Goal: Information Seeking & Learning: Compare options

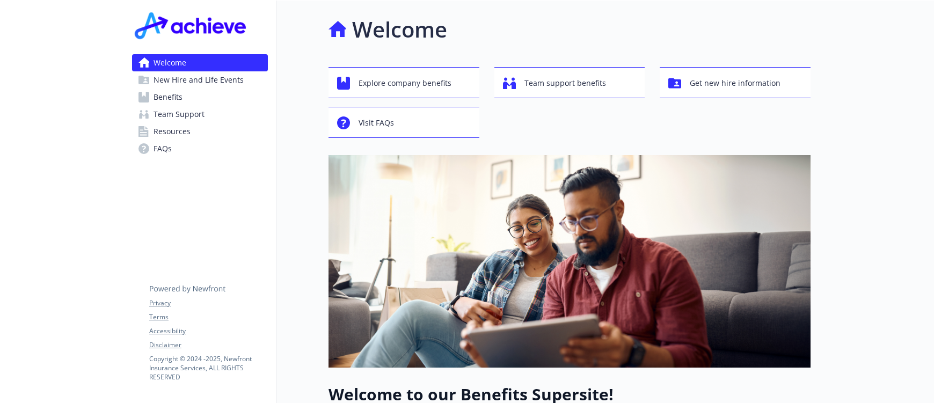
click at [196, 92] on link "Benefits" at bounding box center [200, 97] width 136 height 17
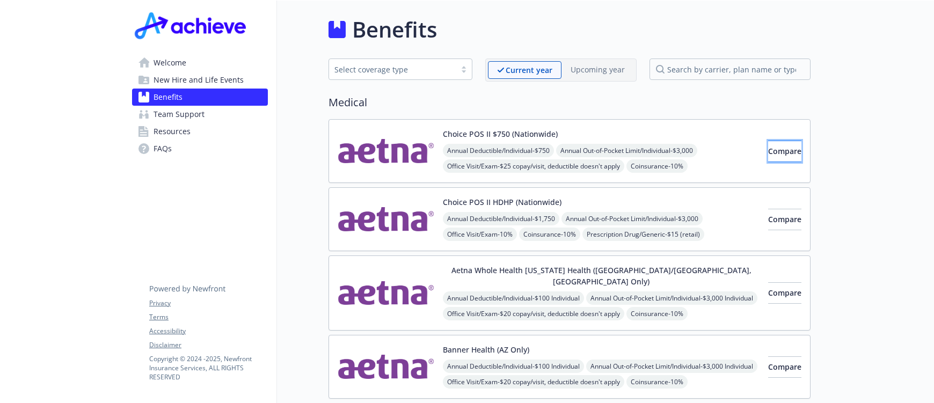
click at [768, 147] on span "Compare" at bounding box center [784, 151] width 33 height 10
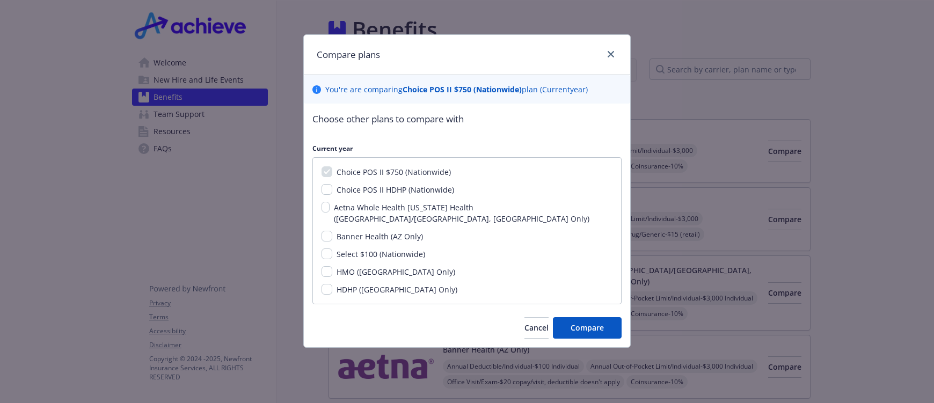
click at [420, 186] on span "Choice POS II HDHP (Nationwide)" at bounding box center [396, 190] width 118 height 10
click at [332, 186] on input "Choice POS II HDHP (Nationwide)" at bounding box center [327, 189] width 11 height 11
checkbox input "true"
click at [590, 323] on span "Compare" at bounding box center [587, 328] width 33 height 10
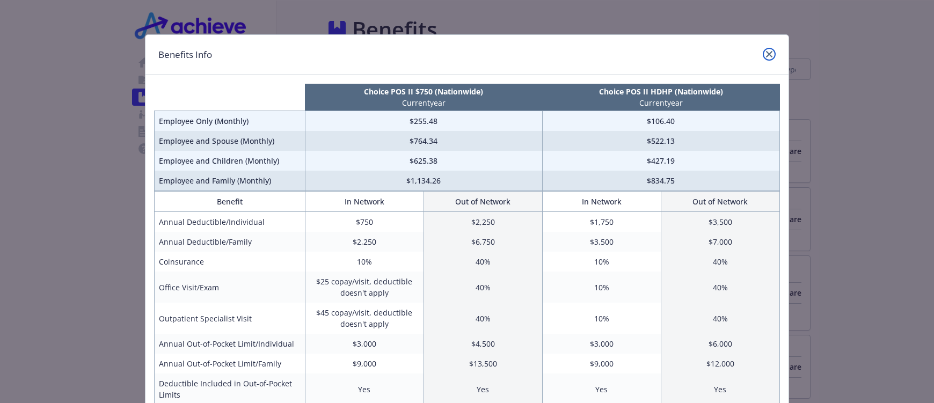
drag, startPoint x: 764, startPoint y: 54, endPoint x: 757, endPoint y: 1, distance: 53.6
click at [766, 54] on icon "close" at bounding box center [769, 54] width 6 height 6
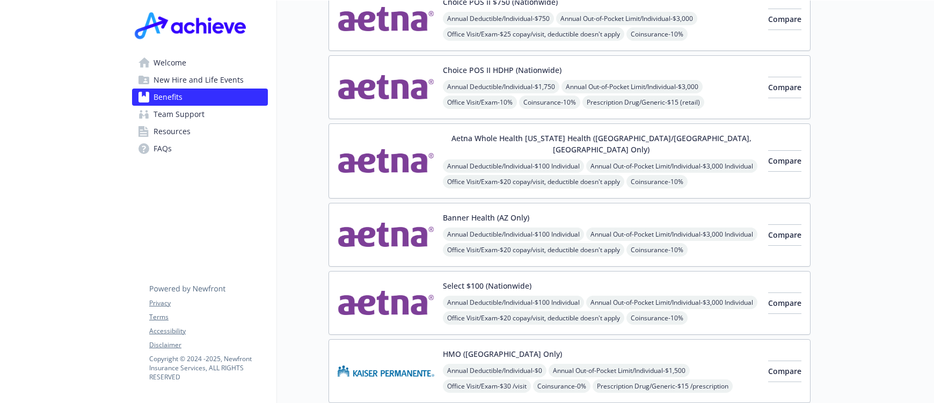
scroll to position [174, 0]
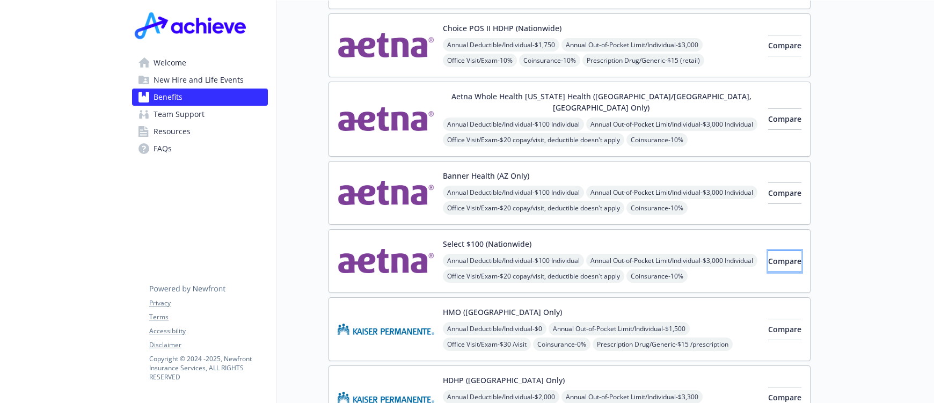
click at [771, 256] on span "Compare" at bounding box center [784, 261] width 33 height 10
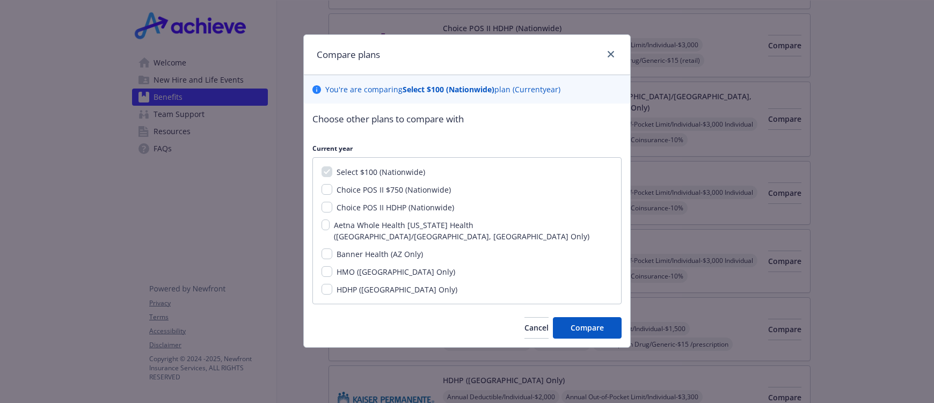
click at [390, 186] on span "Choice POS II $750 (Nationwide)" at bounding box center [394, 190] width 114 height 10
click at [332, 186] on input "Choice POS II $750 (Nationwide)" at bounding box center [327, 189] width 11 height 11
checkbox input "true"
click at [391, 208] on span "Choice POS II HDHP (Nationwide)" at bounding box center [396, 207] width 118 height 10
click at [332, 208] on input "Choice POS II HDHP (Nationwide)" at bounding box center [327, 207] width 11 height 11
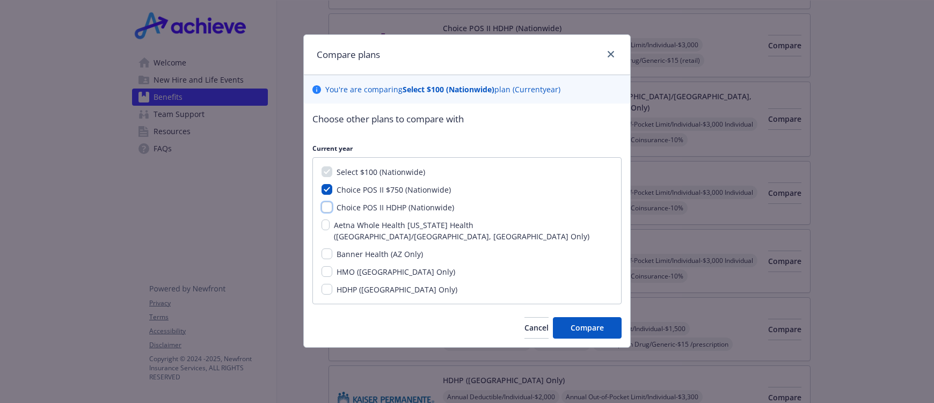
checkbox input "true"
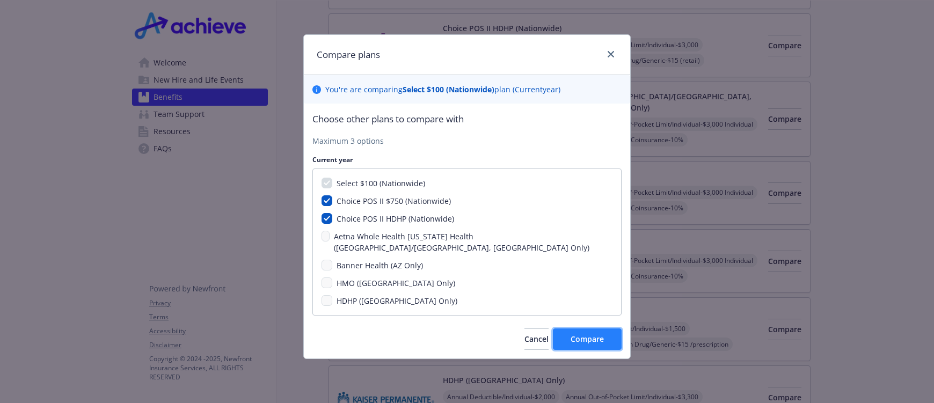
click at [602, 334] on span "Compare" at bounding box center [587, 339] width 33 height 10
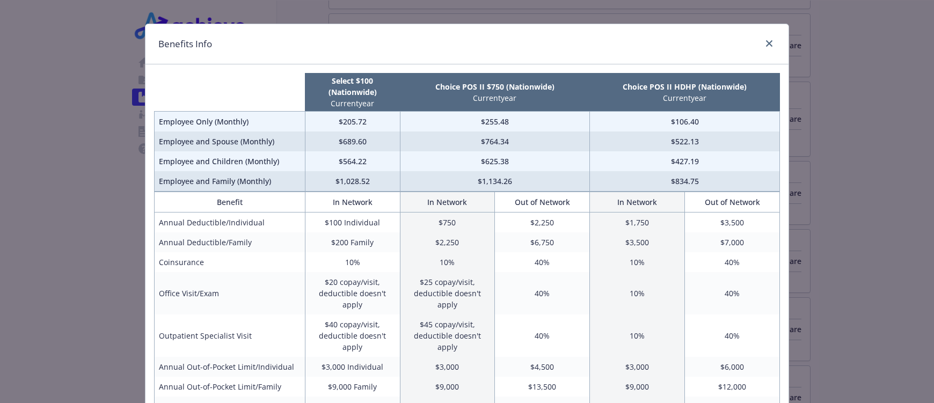
scroll to position [0, 0]
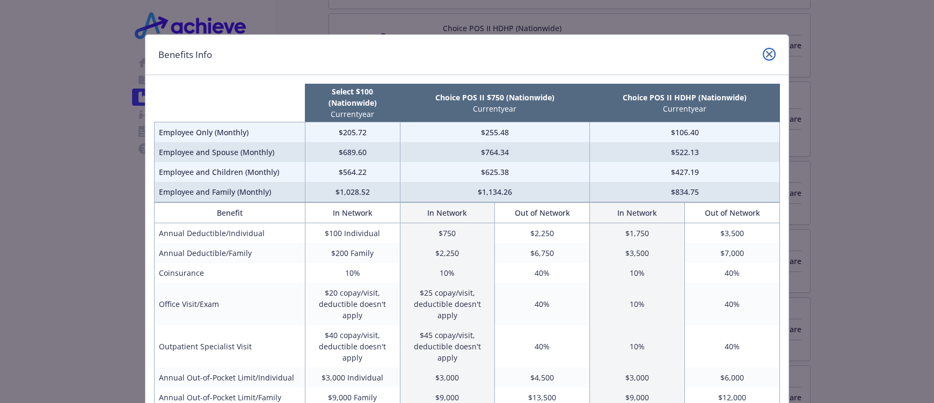
click at [766, 57] on icon "close" at bounding box center [769, 54] width 6 height 6
